Goal: Task Accomplishment & Management: Manage account settings

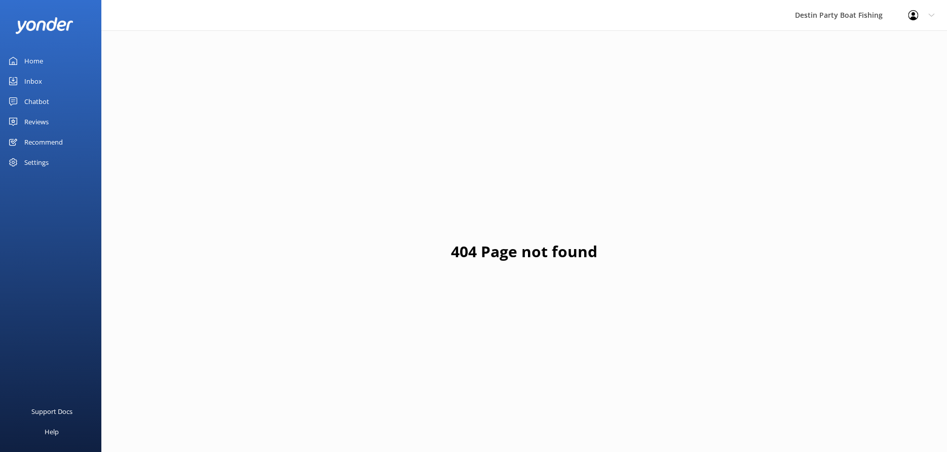
drag, startPoint x: 35, startPoint y: 56, endPoint x: 63, endPoint y: 59, distance: 28.5
click at [35, 56] on div "Home" at bounding box center [33, 61] width 19 height 20
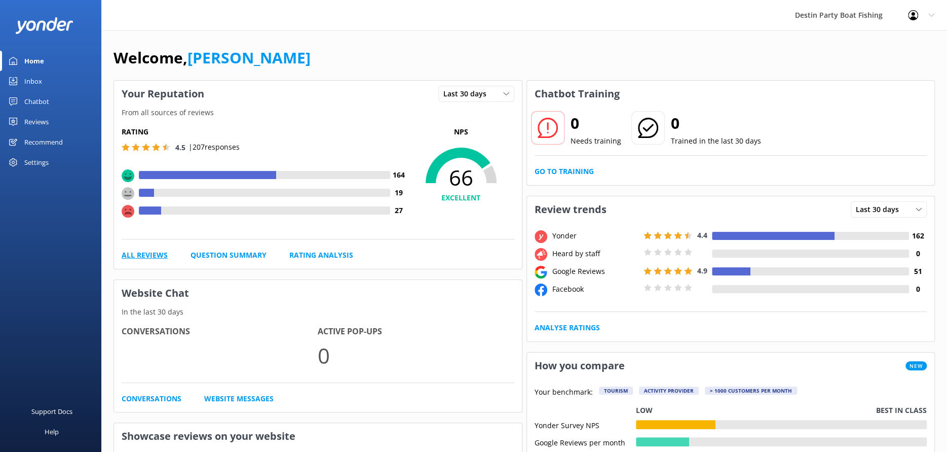
click at [147, 256] on link "All Reviews" at bounding box center [145, 254] width 46 height 11
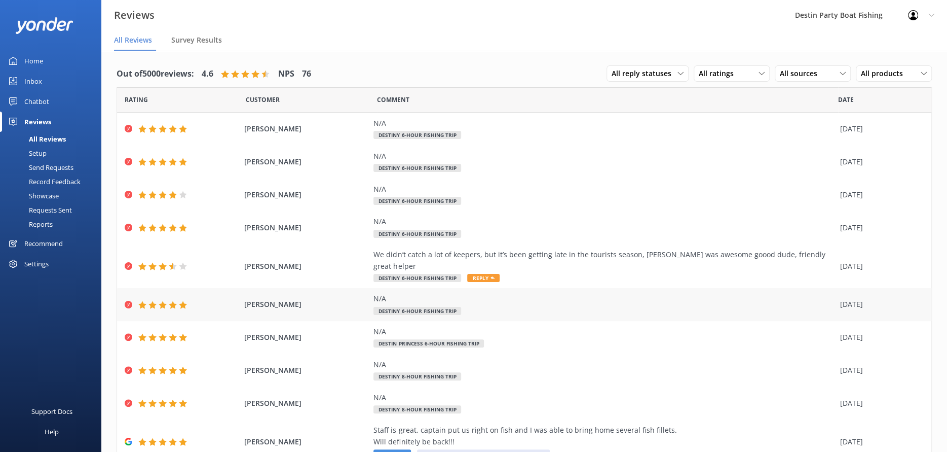
scroll to position [33, 0]
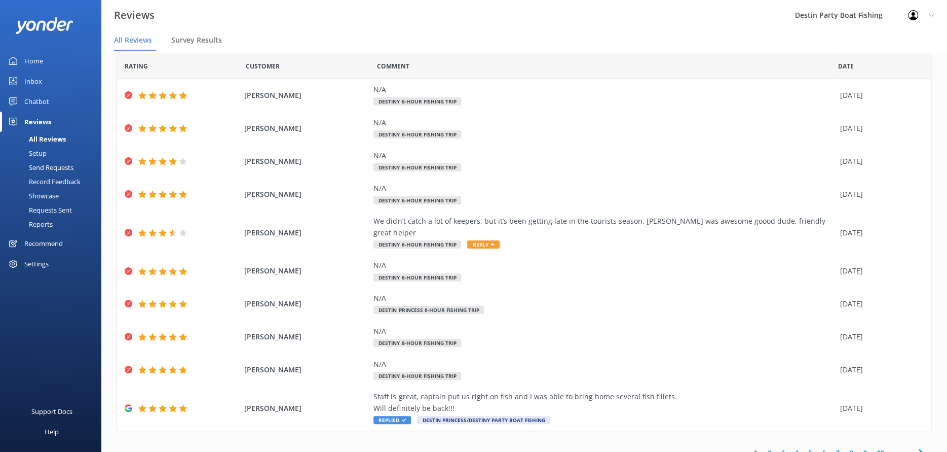
click at [763, 447] on link "2" at bounding box center [770, 452] width 14 height 10
